Goal: Task Accomplishment & Management: Use online tool/utility

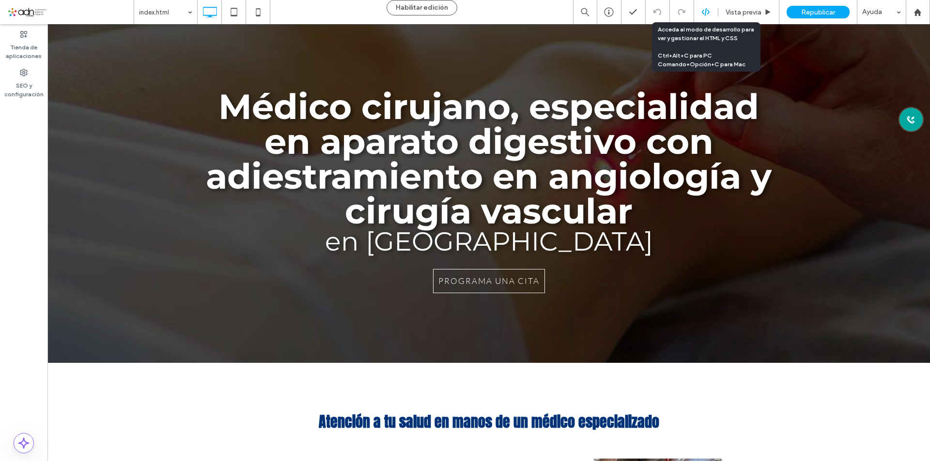
click at [706, 12] on icon at bounding box center [705, 12] width 9 height 9
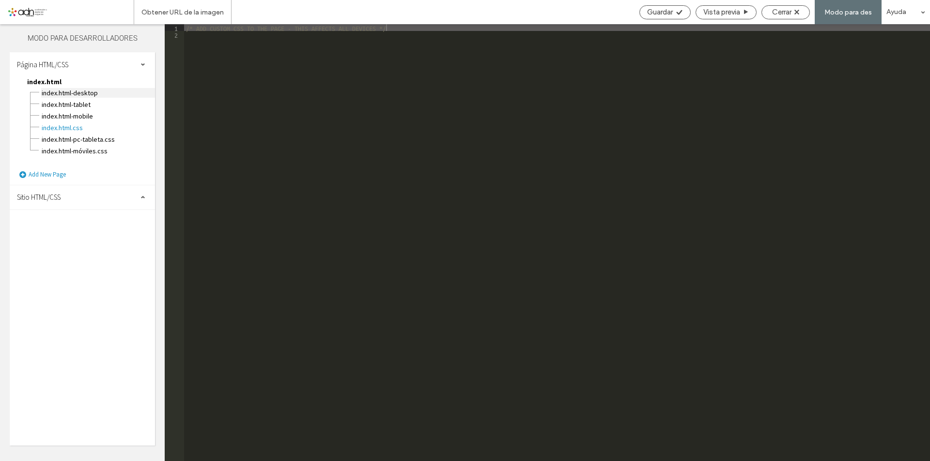
click at [77, 91] on span "index.html-DESKTOP" at bounding box center [98, 93] width 114 height 10
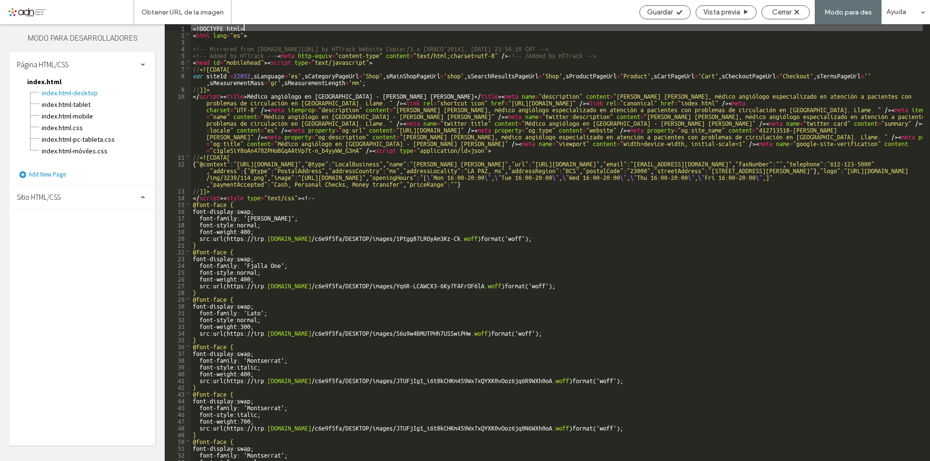
click at [573, 221] on div "<! DOCTYPE html > < html lang = "es" > <!-- Mirrored from www.drrodriguezpena.c…" at bounding box center [557, 249] width 732 height 451
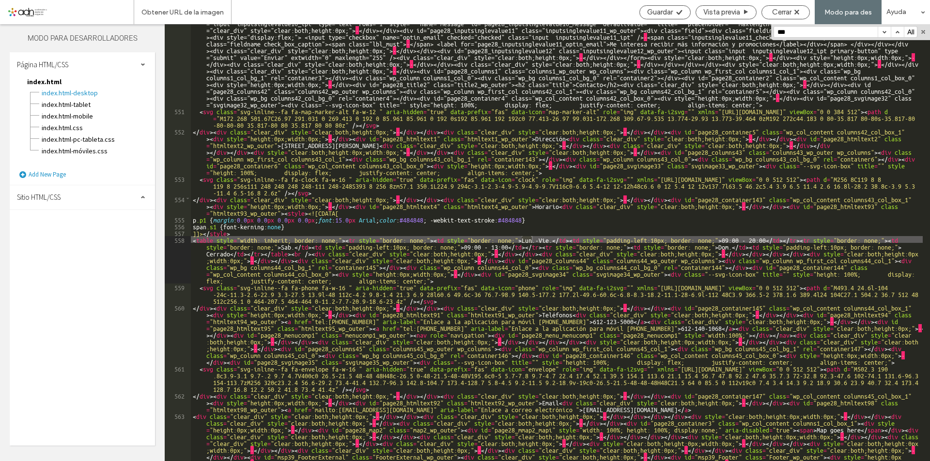
scroll to position [12592, 0]
type input "*"
type input "****"
click at [732, 239] on div "al Dr. José Ángel Rodríguez Peña y comienza a vivir sin dolor. < o > < br /> </…" at bounding box center [557, 149] width 732 height 925
click at [794, 31] on input "****" at bounding box center [826, 32] width 104 height 11
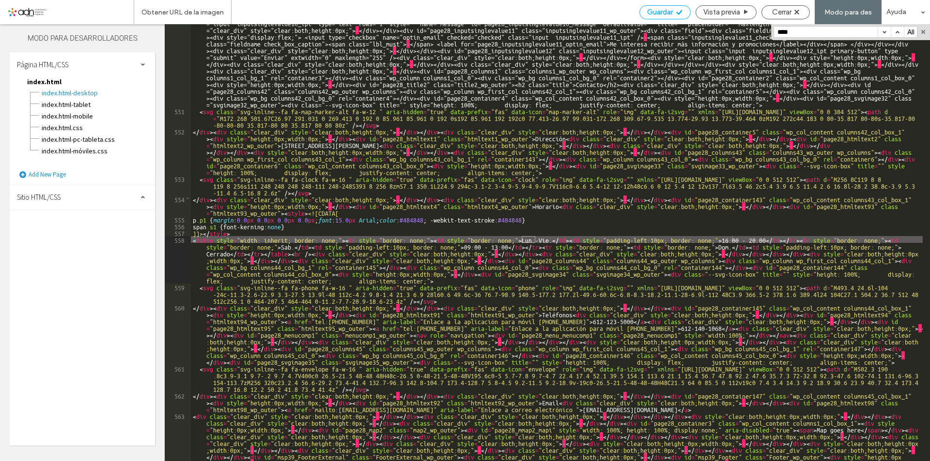
click at [676, 14] on icon at bounding box center [678, 12] width 7 height 7
click at [820, 31] on input "****" at bounding box center [826, 32] width 104 height 11
click at [75, 103] on span "index.html-TABLET" at bounding box center [98, 105] width 114 height 10
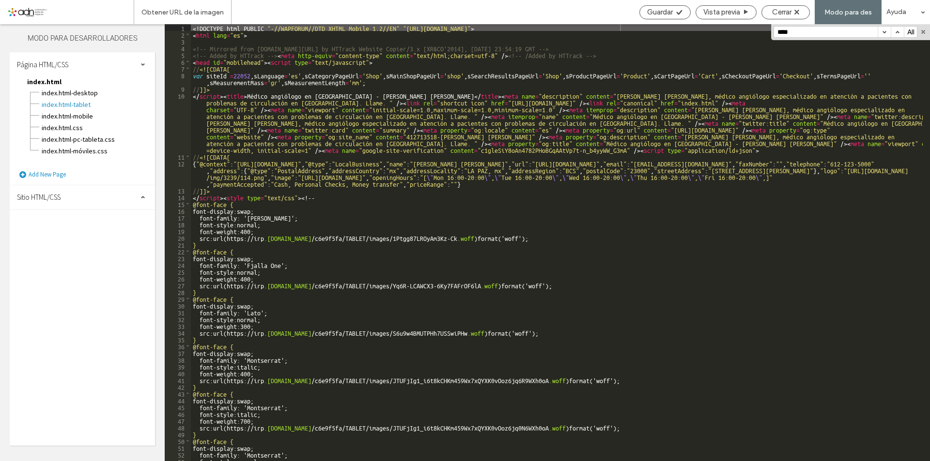
click at [807, 37] on input "****" at bounding box center [826, 32] width 104 height 11
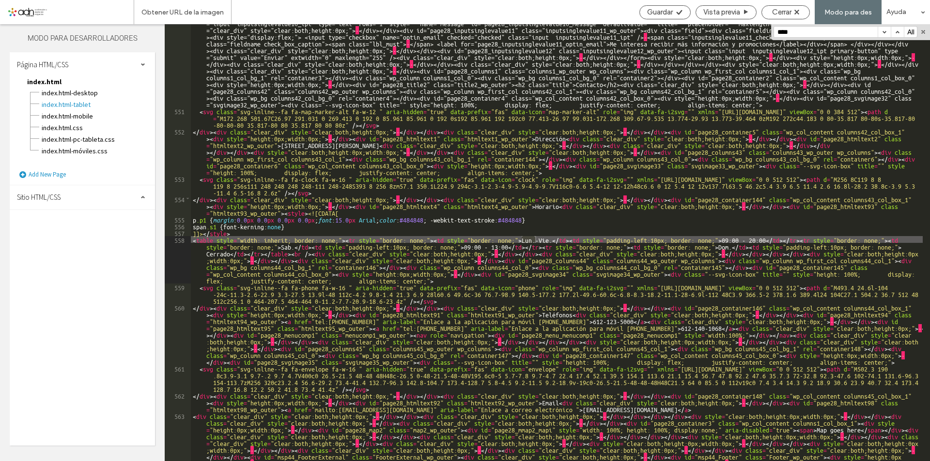
scroll to position [12552, 0]
drag, startPoint x: 732, startPoint y: 237, endPoint x: 731, endPoint y: 262, distance: 25.2
click at [732, 238] on div "al Dr. José Ángel Rodríguez Peña y comienza a vivir sin dolor. < o > < br /> </…" at bounding box center [557, 149] width 732 height 925
click at [658, 9] on span "Guardar" at bounding box center [660, 12] width 26 height 9
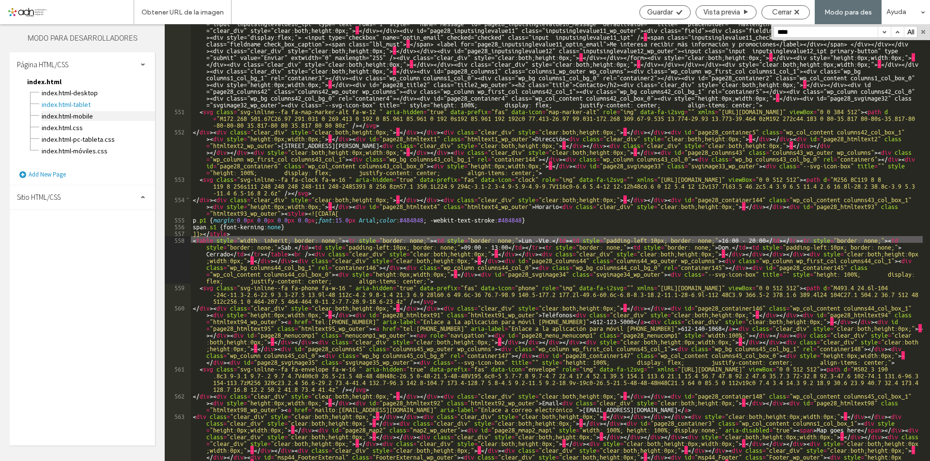
click at [76, 113] on span "index.html-MOBILE" at bounding box center [98, 116] width 114 height 10
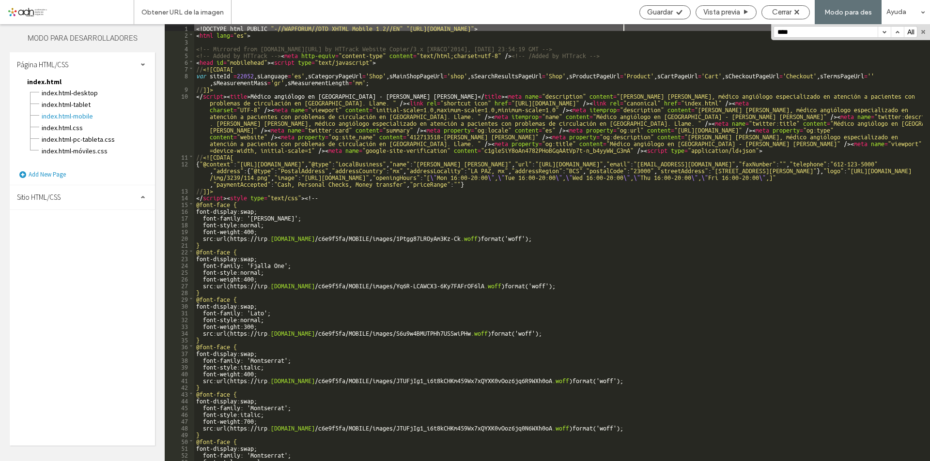
click at [794, 30] on input "****" at bounding box center [826, 32] width 104 height 11
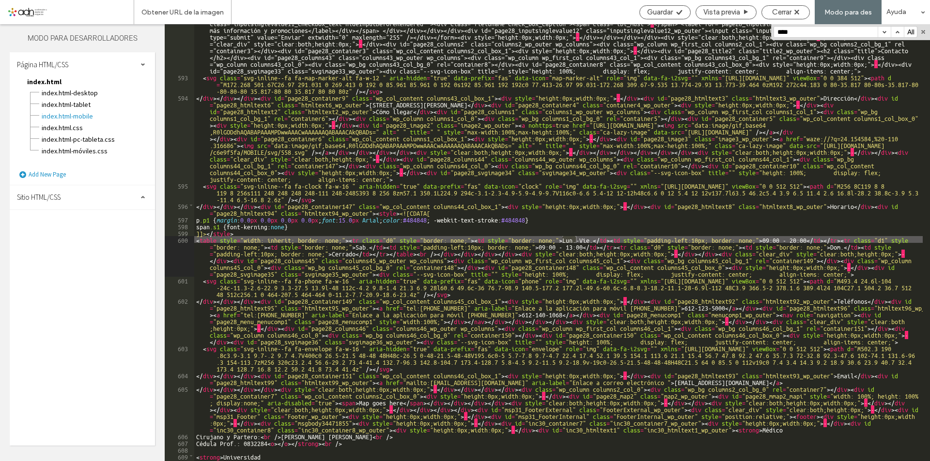
scroll to position [12278, 0]
click at [773, 236] on div "al Dr. José Ángel Rodríguez Peña y comienza a vivir sin dolor. < o > < br /> </…" at bounding box center [558, 106] width 728 height 824
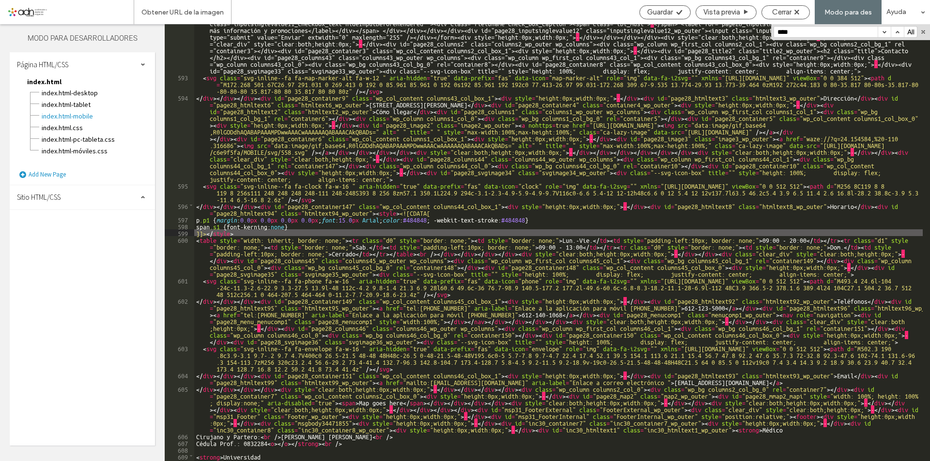
click at [771, 240] on div "al Dr. José Ángel Rodríguez Peña y comienza a vivir sin dolor. < o > < br /> </…" at bounding box center [558, 106] width 728 height 824
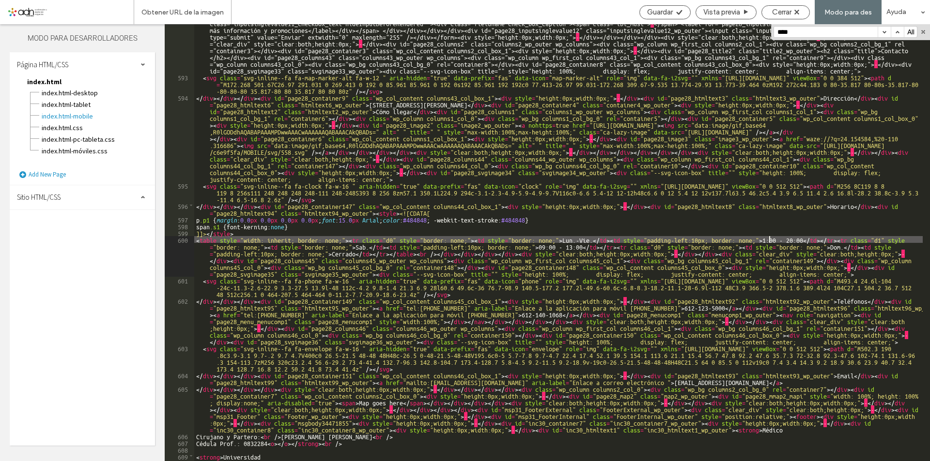
type textarea "**"
click at [680, 13] on icon at bounding box center [678, 12] width 7 height 7
click at [791, 20] on div "Guardar Vista previa Cerrar Modo para des Ayuda" at bounding box center [781, 12] width 295 height 24
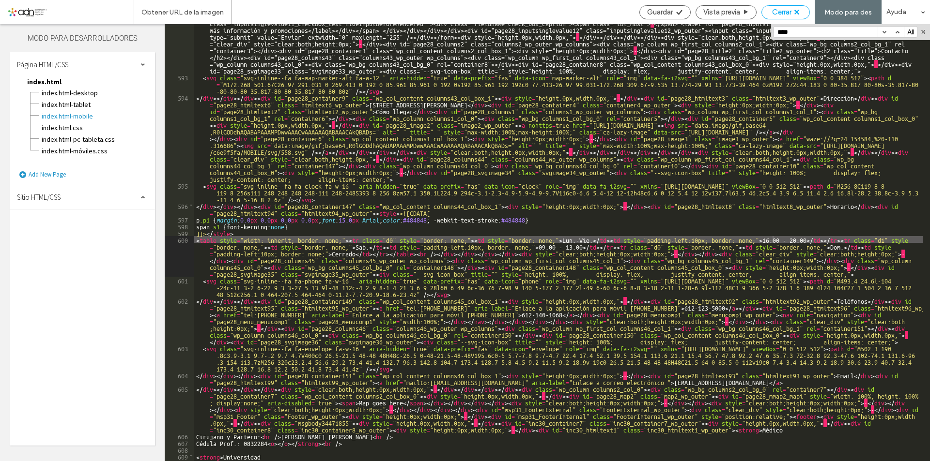
click at [790, 12] on span "Cerrar" at bounding box center [781, 12] width 19 height 9
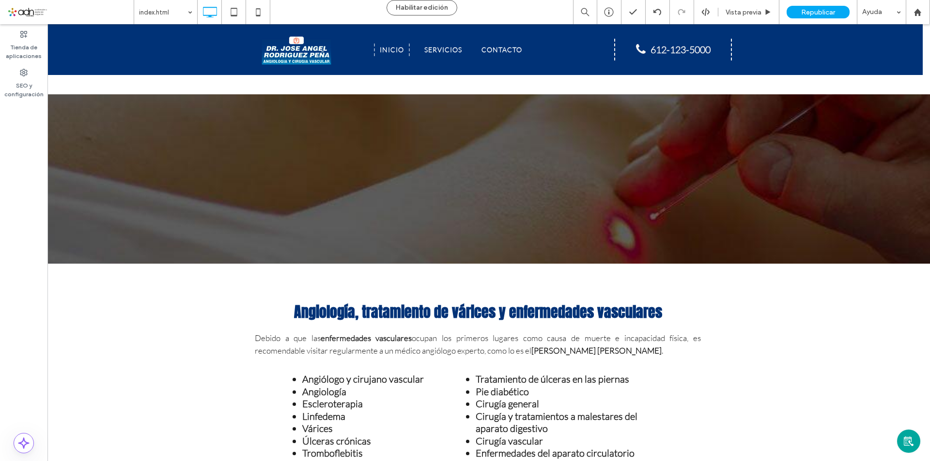
scroll to position [1065, 0]
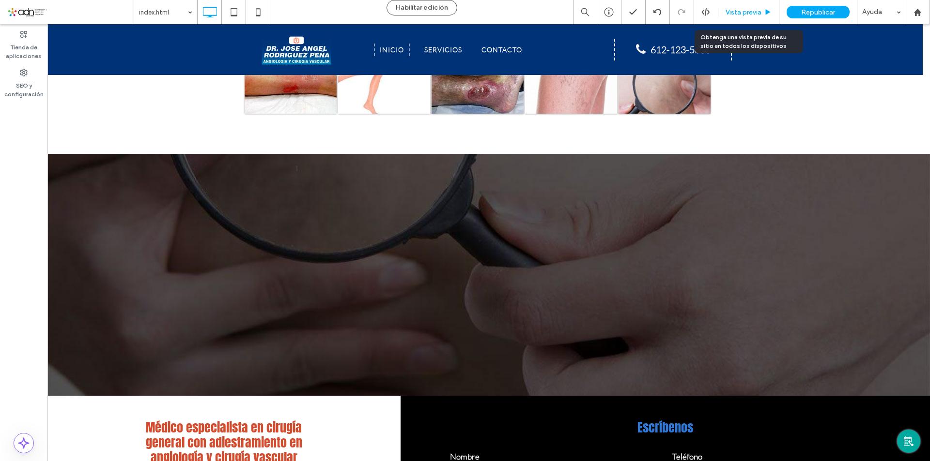
click at [743, 19] on div "Vista previa" at bounding box center [748, 12] width 61 height 24
click at [507, 51] on link "Contacto" at bounding box center [501, 50] width 50 height 13
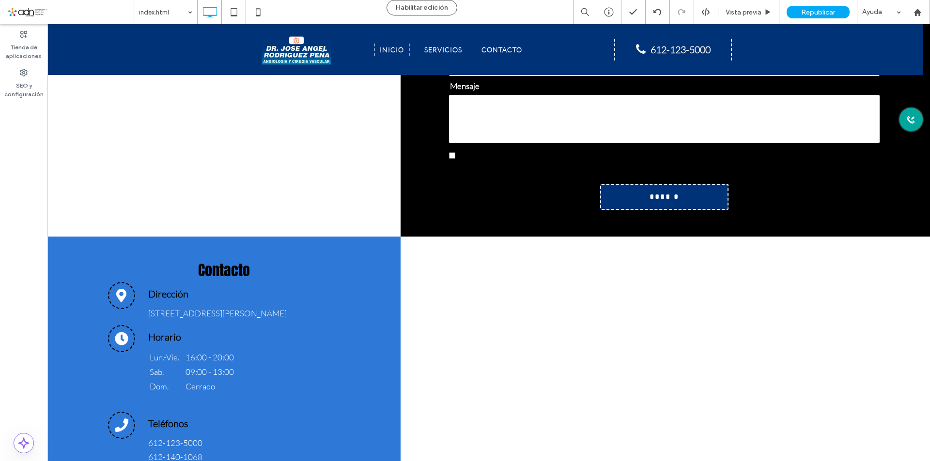
scroll to position [1598, 0]
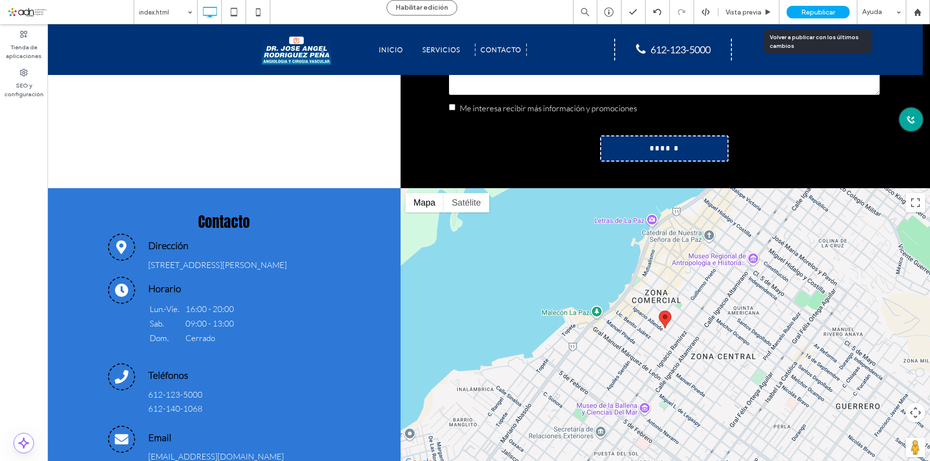
click at [809, 16] on span "Republicar" at bounding box center [818, 12] width 34 height 8
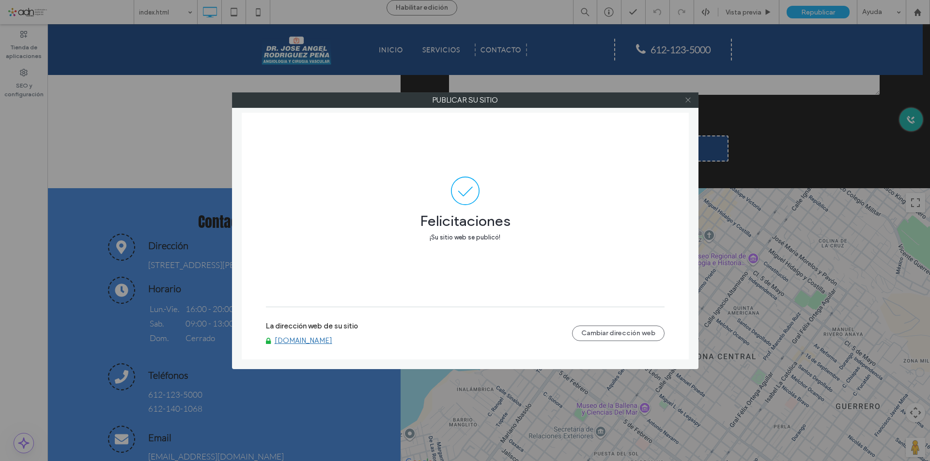
click at [690, 99] on icon at bounding box center [687, 99] width 7 height 7
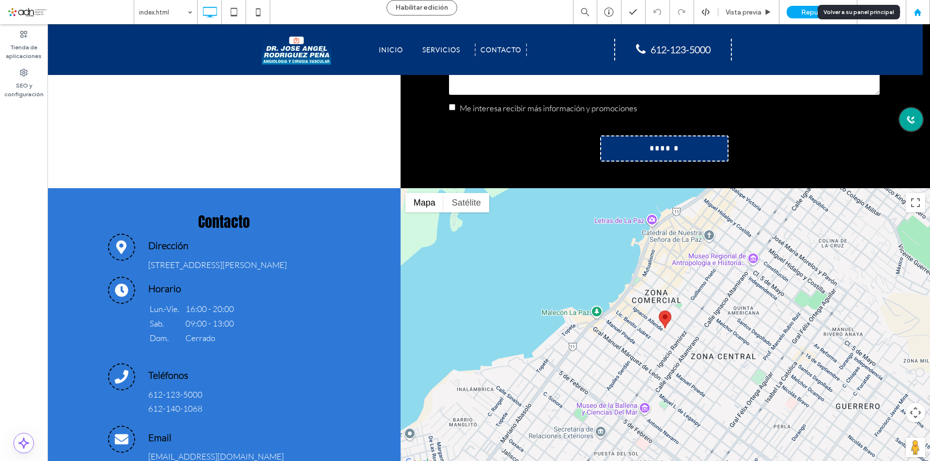
click at [918, 12] on use at bounding box center [917, 11] width 7 height 7
